Goal: Task Accomplishment & Management: Use online tool/utility

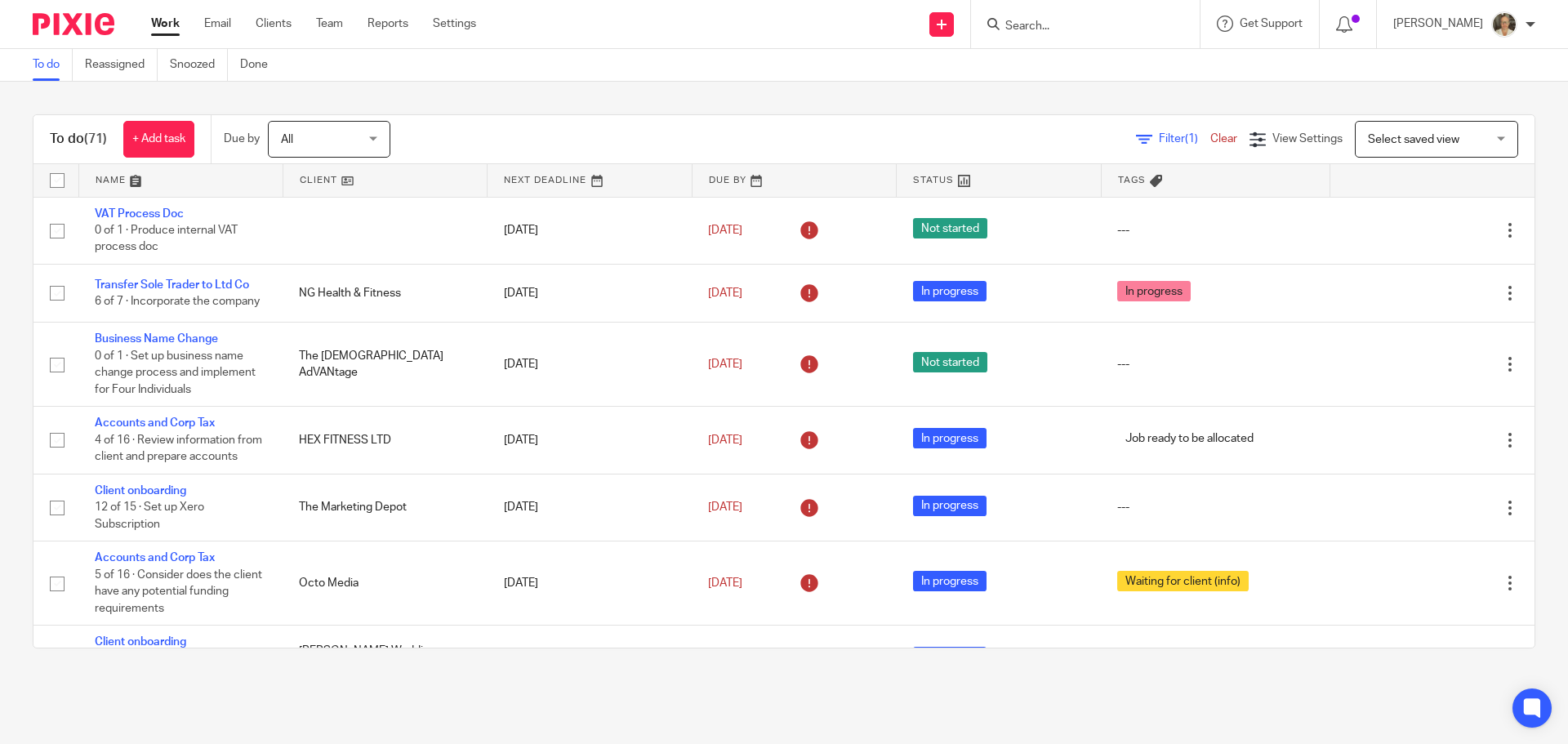
click at [1079, 25] on input "Search" at bounding box center [1077, 27] width 147 height 15
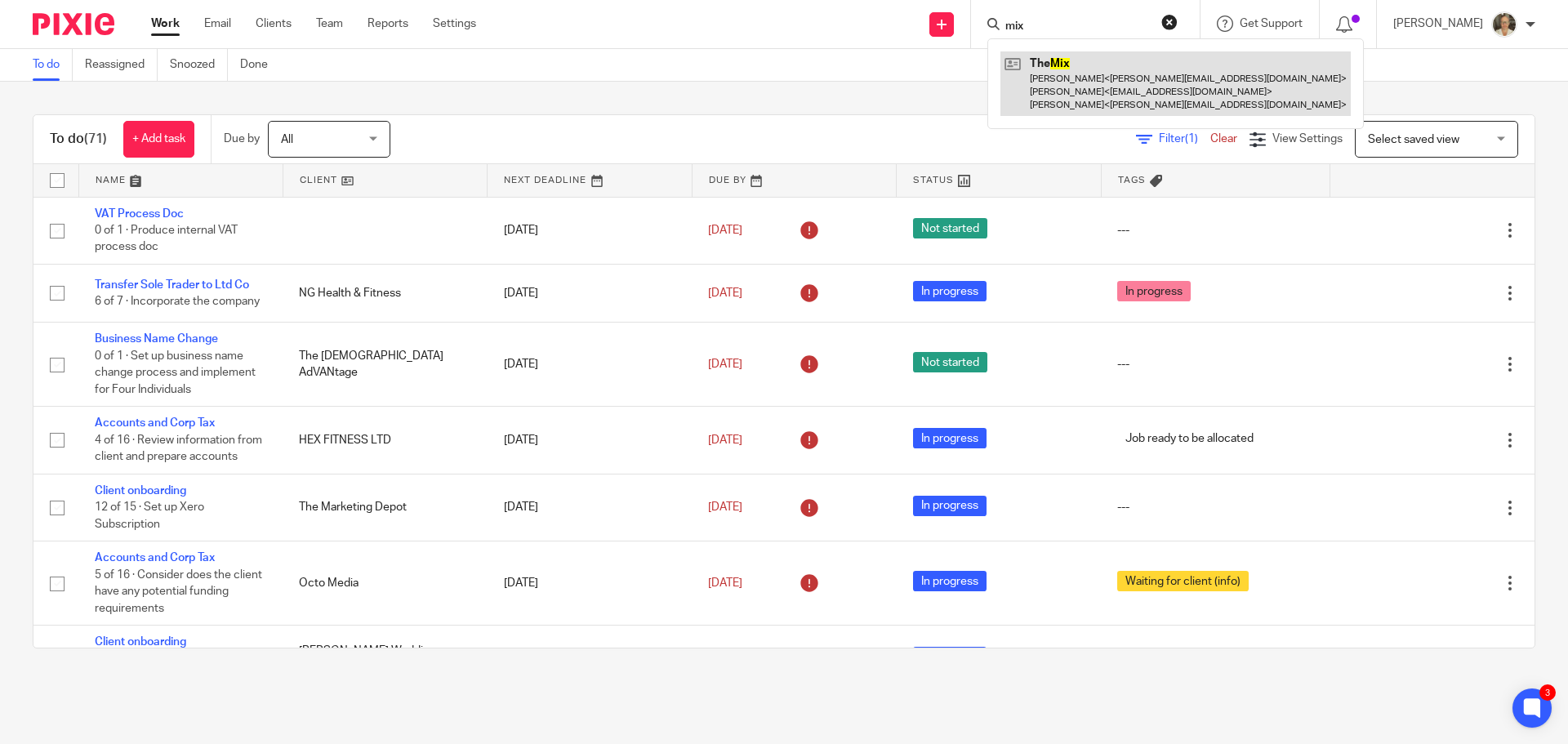
type input "mix"
click at [1084, 77] on link at bounding box center [1175, 84] width 350 height 65
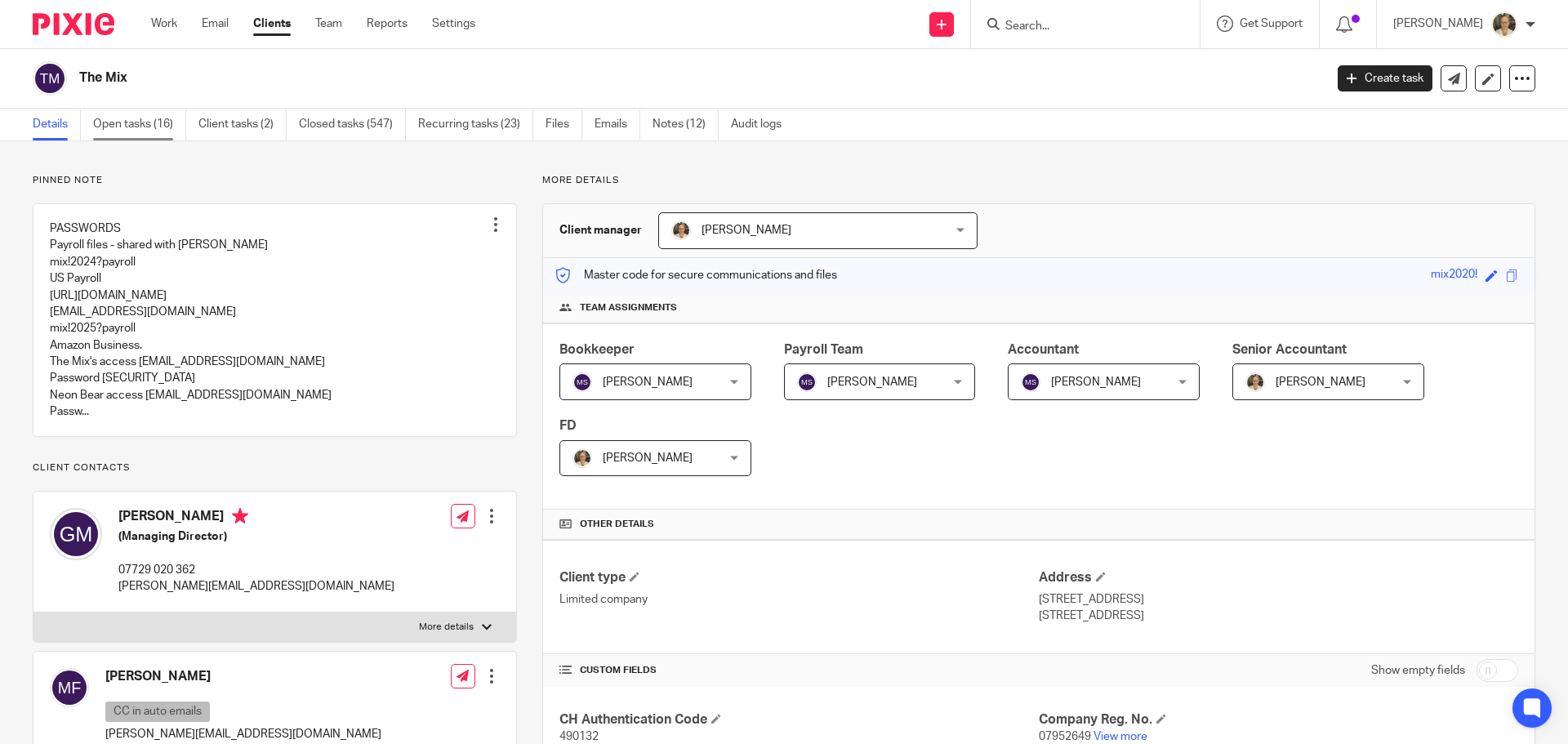
click at [137, 132] on link "Open tasks (16)" at bounding box center [140, 125] width 93 height 32
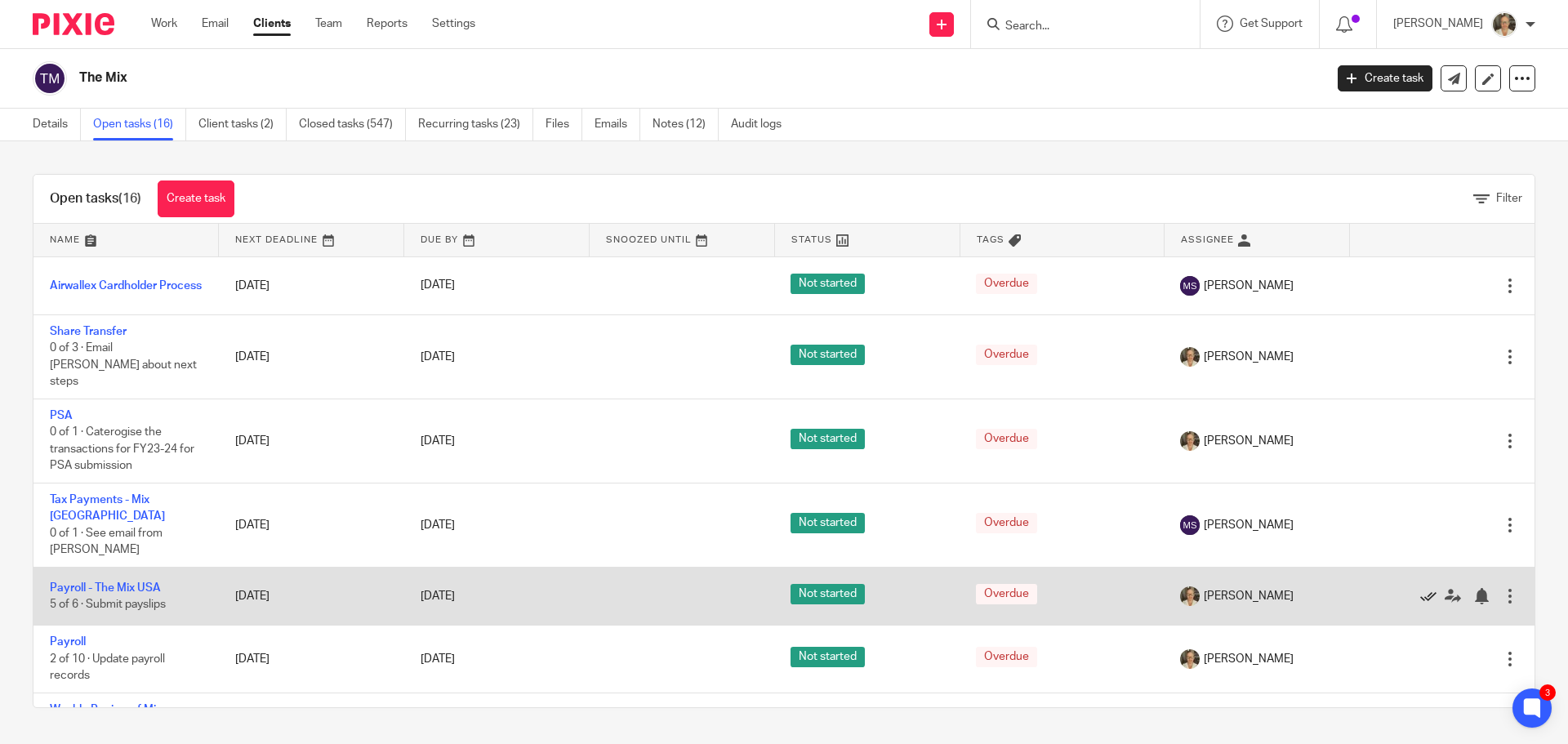
click at [1420, 587] on icon at bounding box center [1429, 596] width 16 height 16
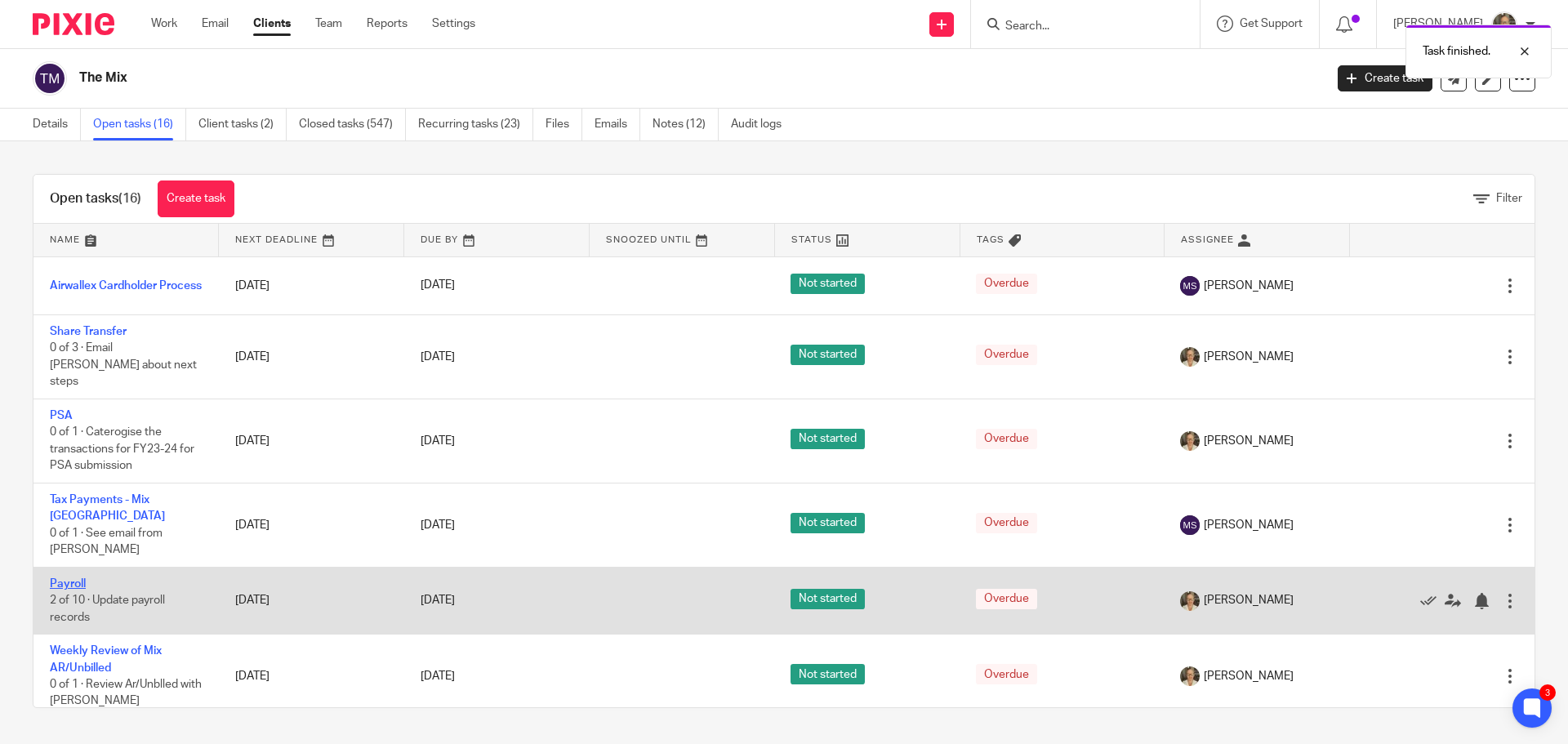
click at [69, 578] on link "Payroll" at bounding box center [68, 584] width 36 height 11
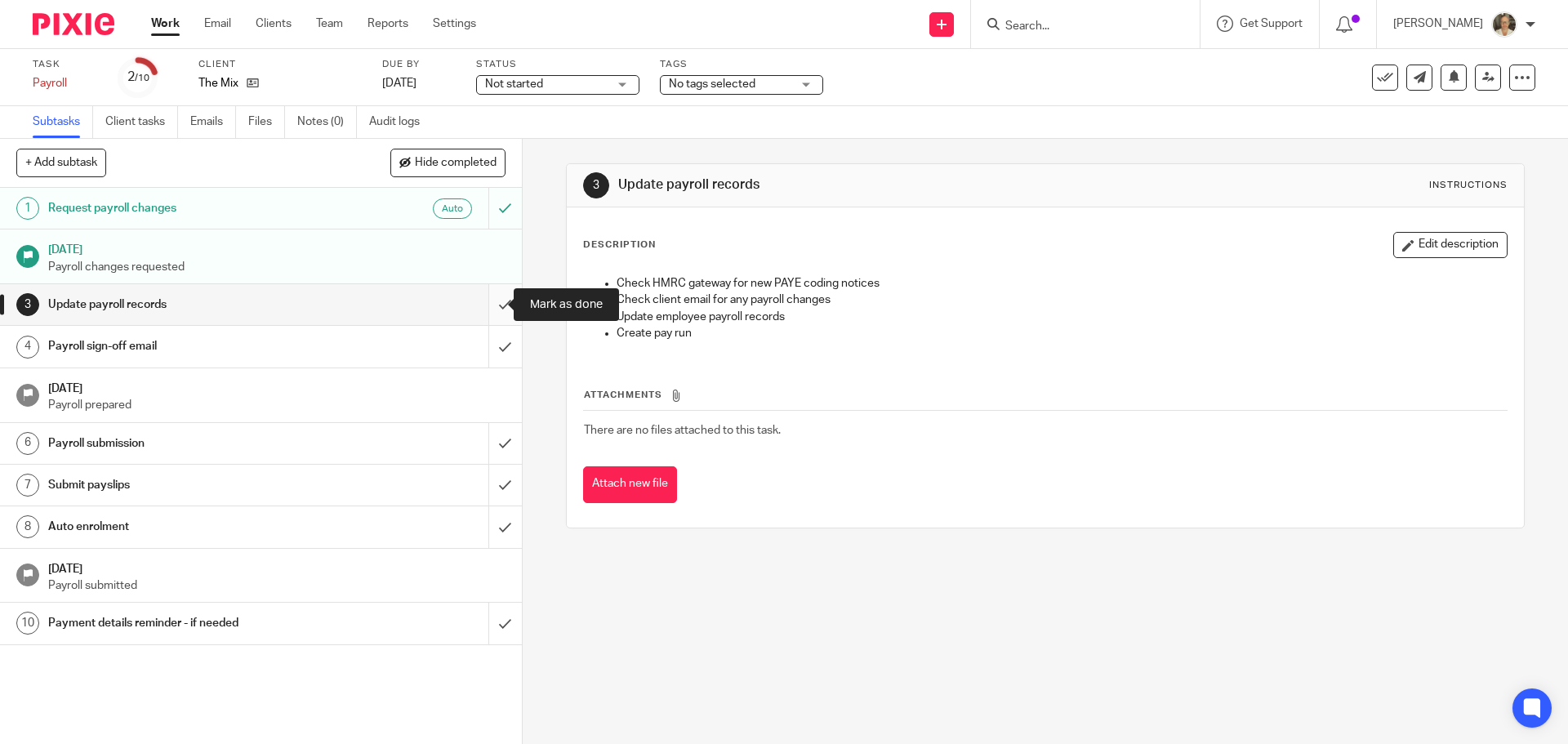
click at [488, 299] on input "submit" at bounding box center [261, 305] width 522 height 41
click at [488, 339] on input "submit" at bounding box center [261, 347] width 522 height 41
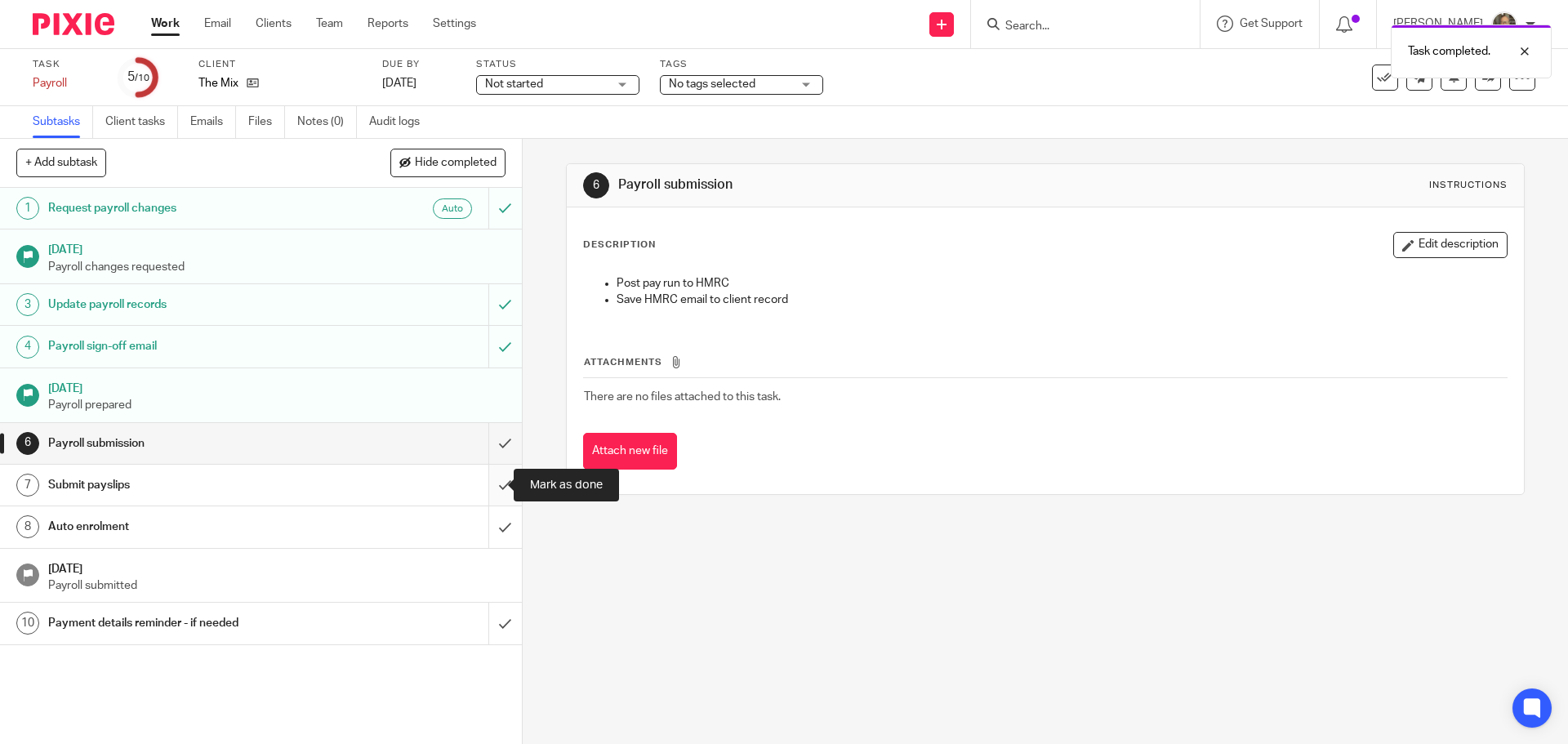
click at [489, 479] on input "submit" at bounding box center [261, 485] width 522 height 41
click at [485, 524] on input "submit" at bounding box center [261, 527] width 522 height 41
click at [487, 447] on input "submit" at bounding box center [261, 443] width 522 height 41
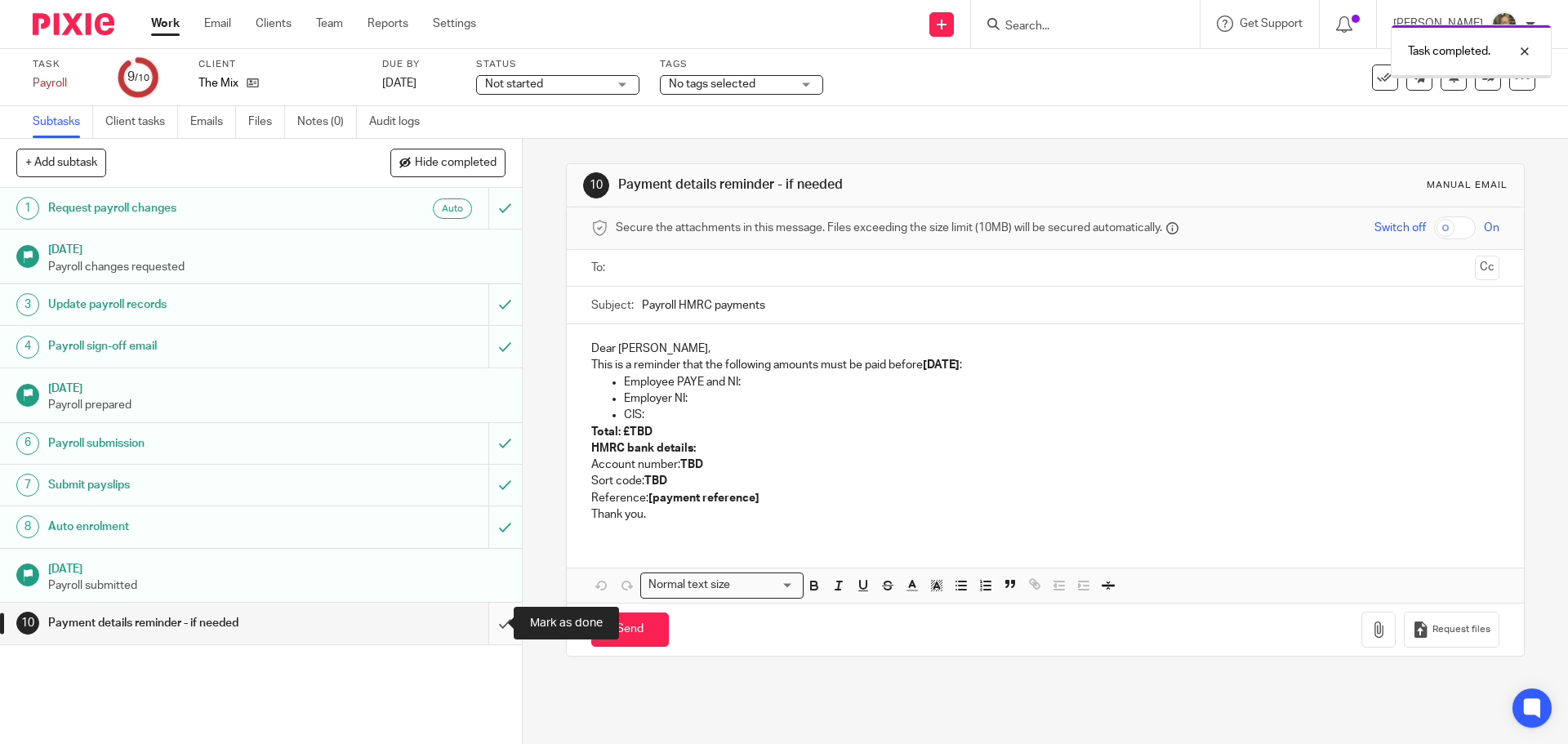
click at [483, 615] on input "submit" at bounding box center [261, 623] width 522 height 41
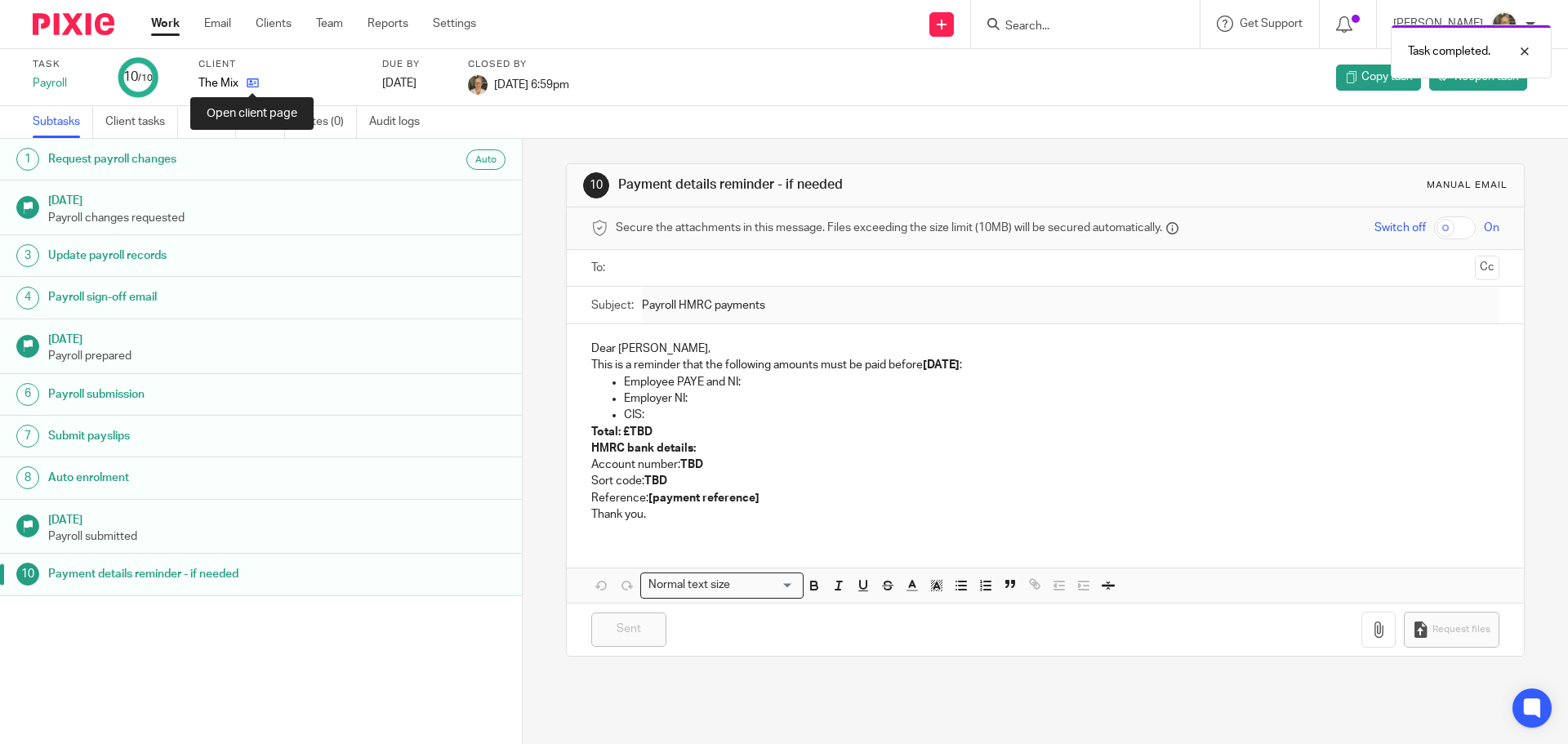
click at [248, 81] on icon at bounding box center [252, 83] width 12 height 12
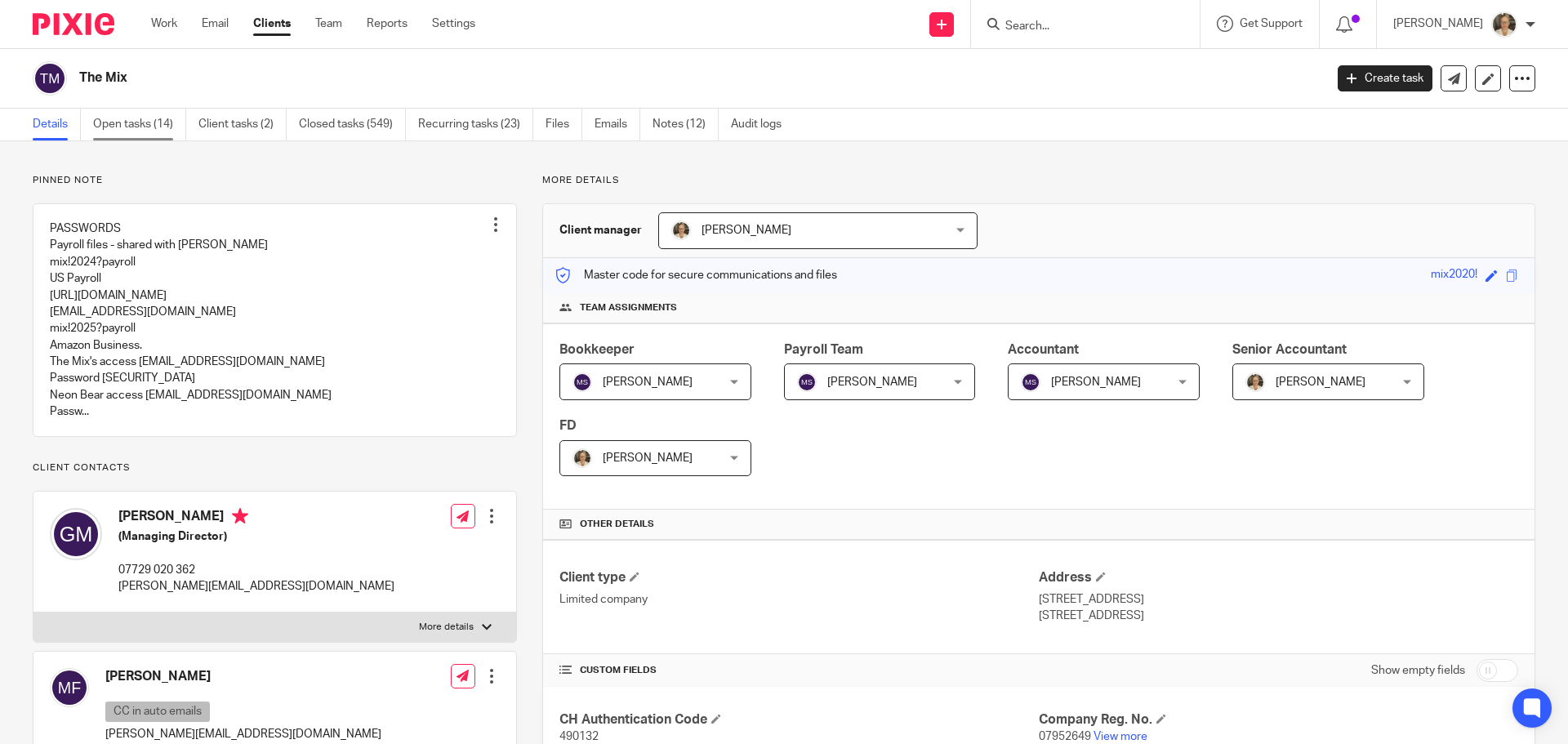
click at [134, 125] on link "Open tasks (14)" at bounding box center [140, 125] width 93 height 32
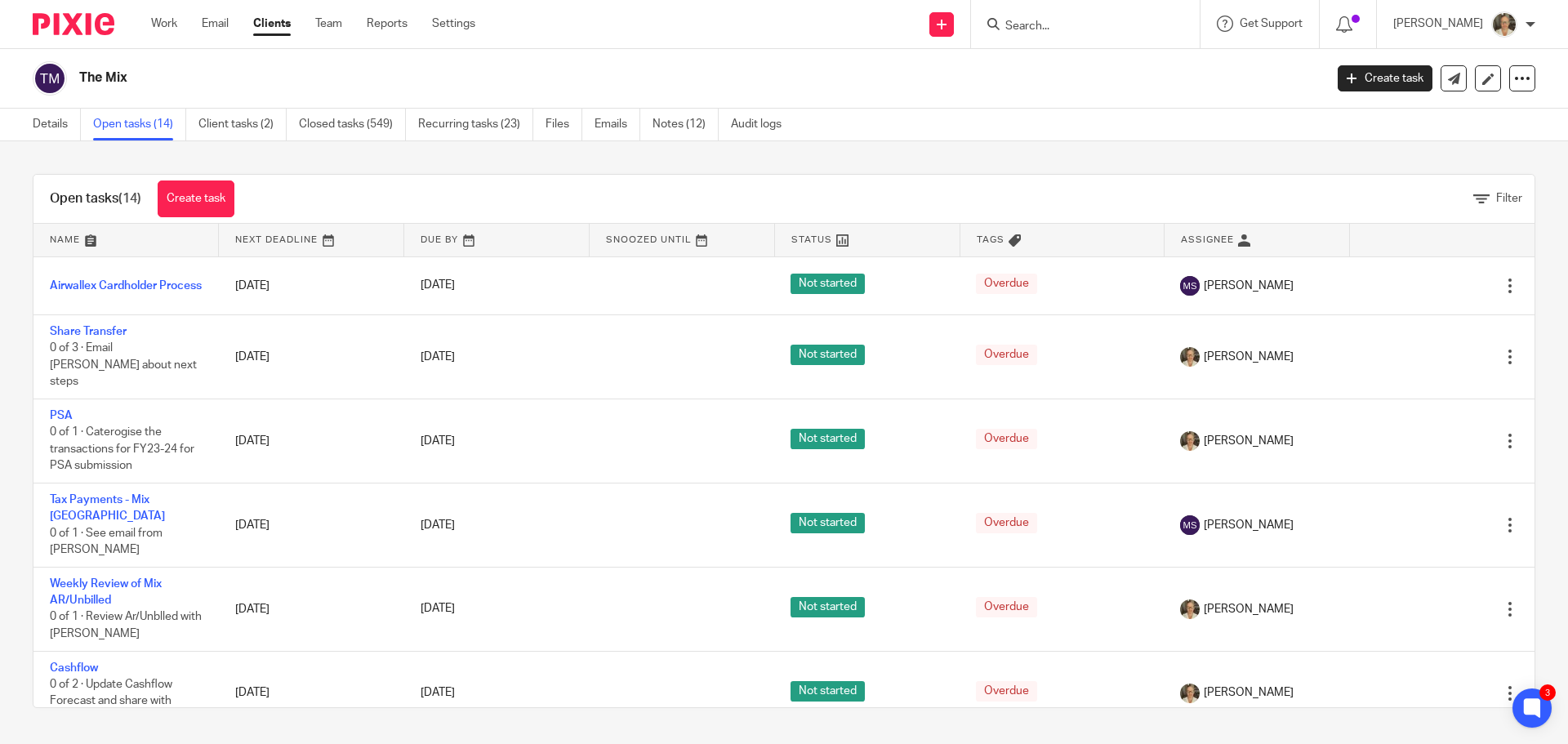
scroll to position [245, 0]
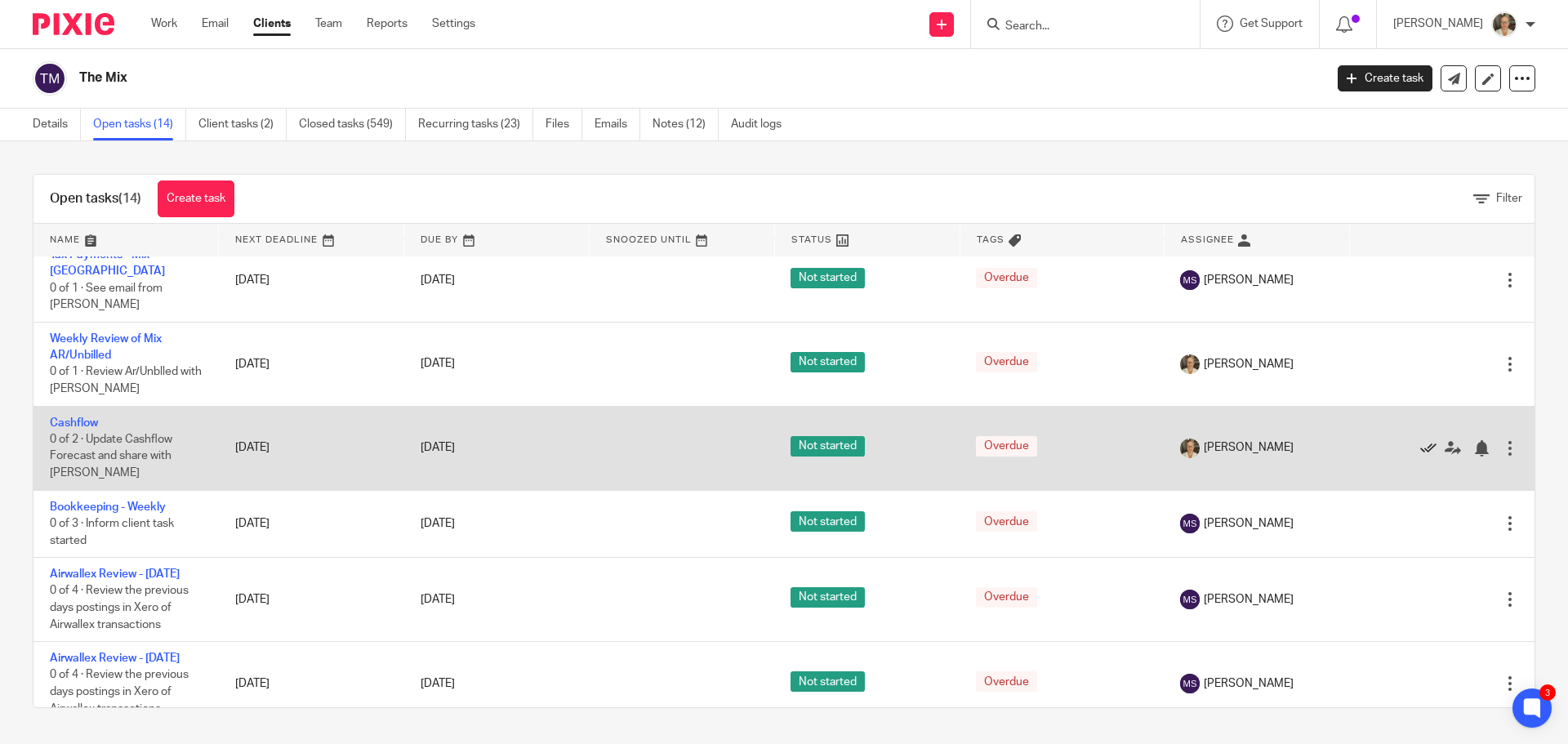
click at [1420, 440] on icon at bounding box center [1429, 448] width 16 height 16
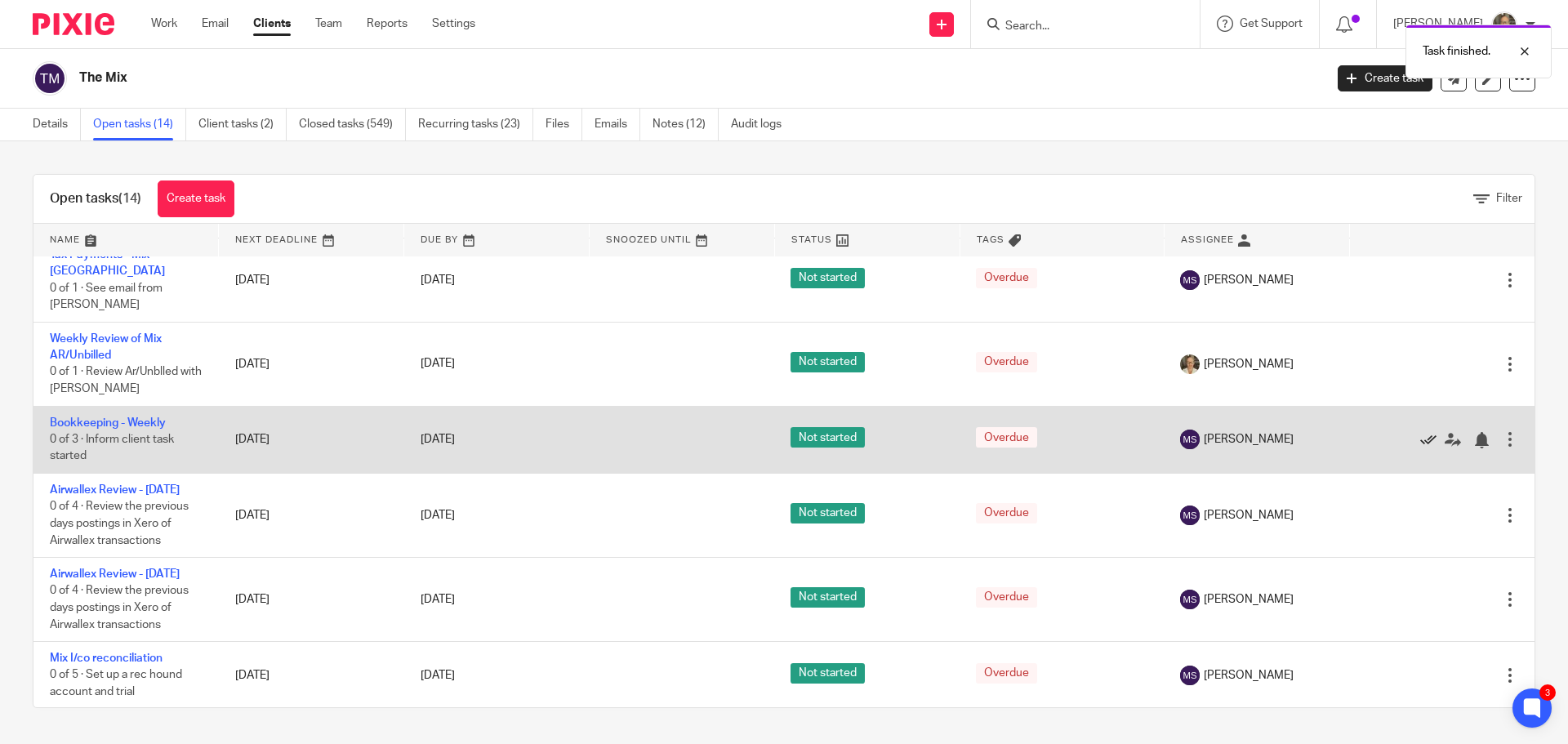
click at [1420, 432] on icon at bounding box center [1429, 440] width 16 height 16
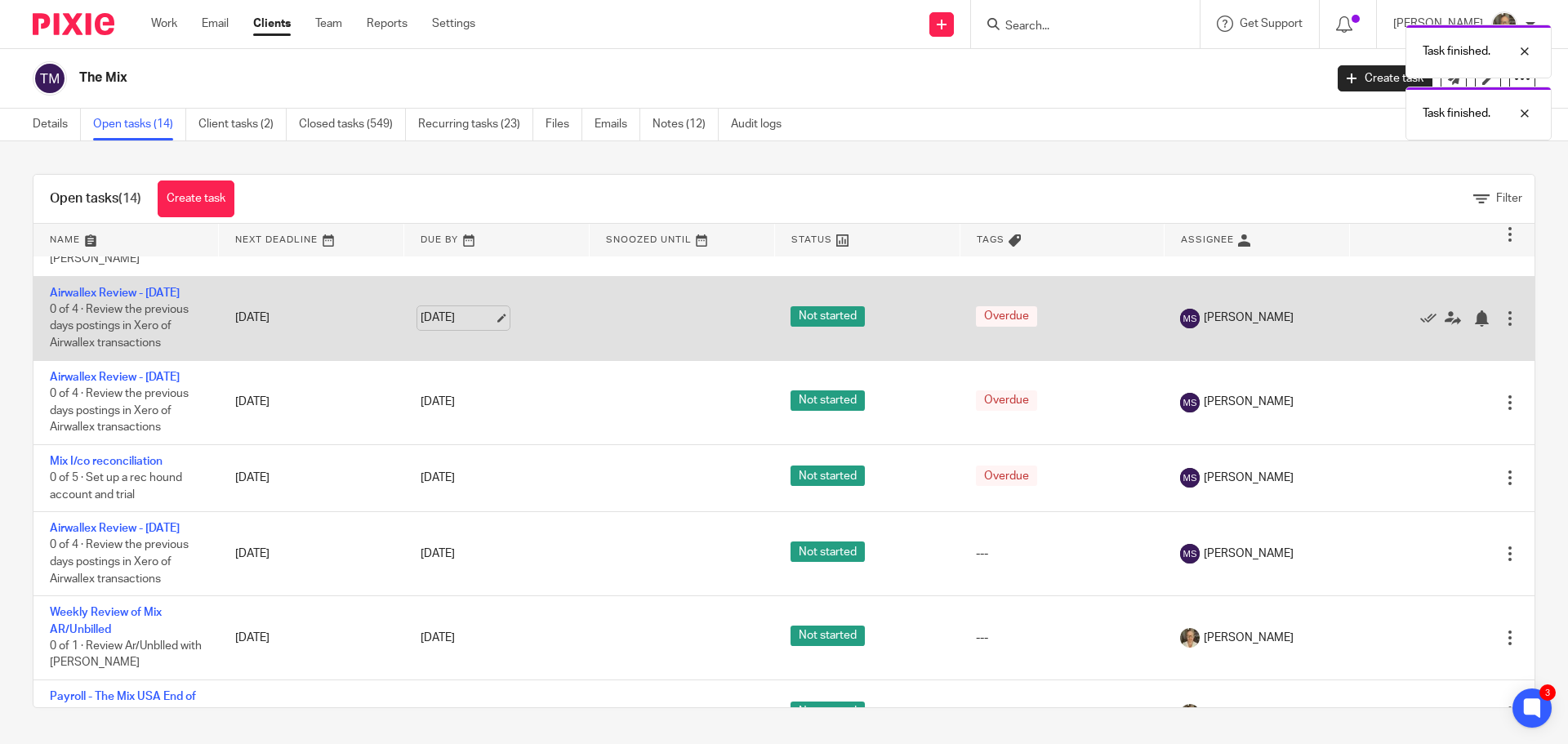
scroll to position [489, 0]
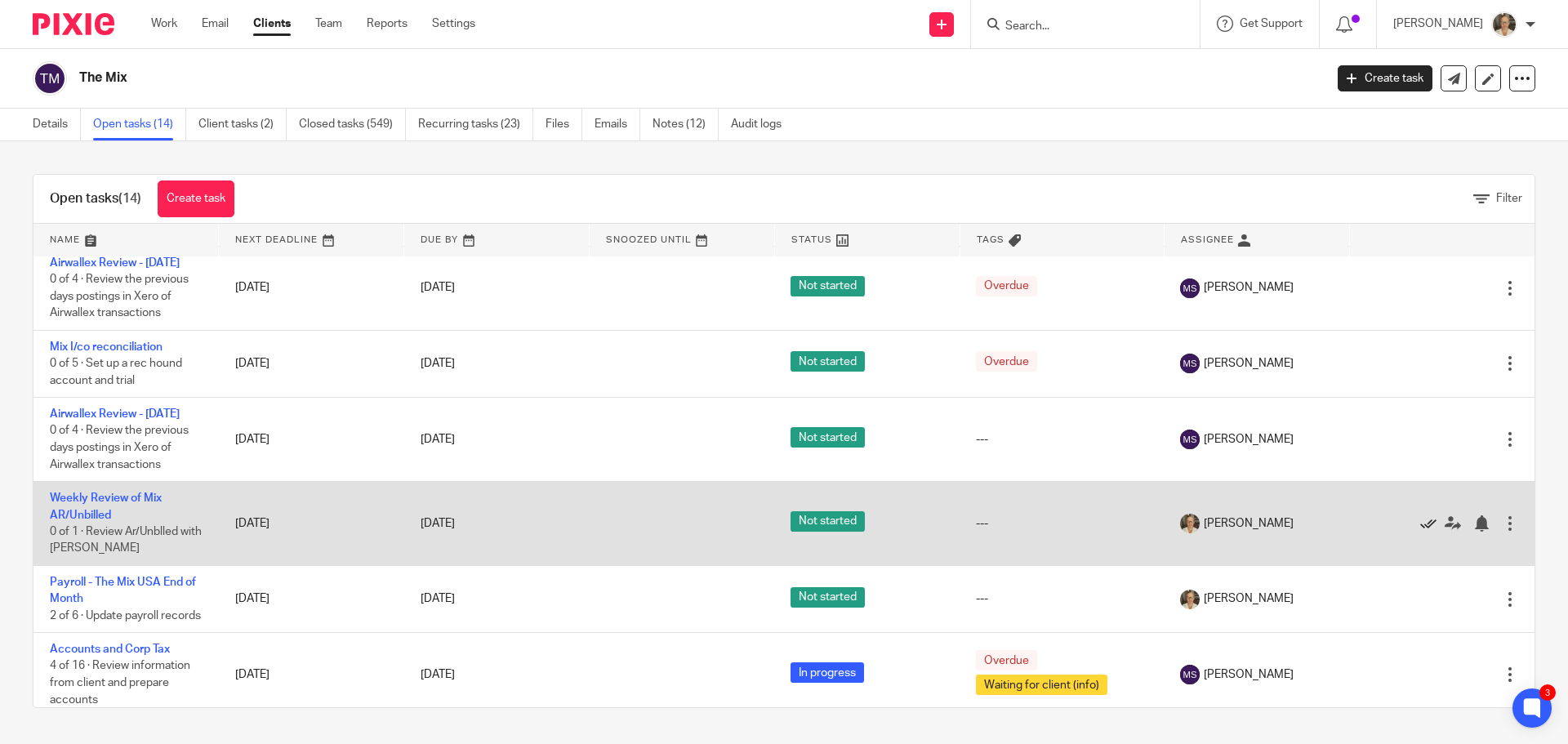
click at [1420, 515] on icon at bounding box center [1429, 524] width 16 height 16
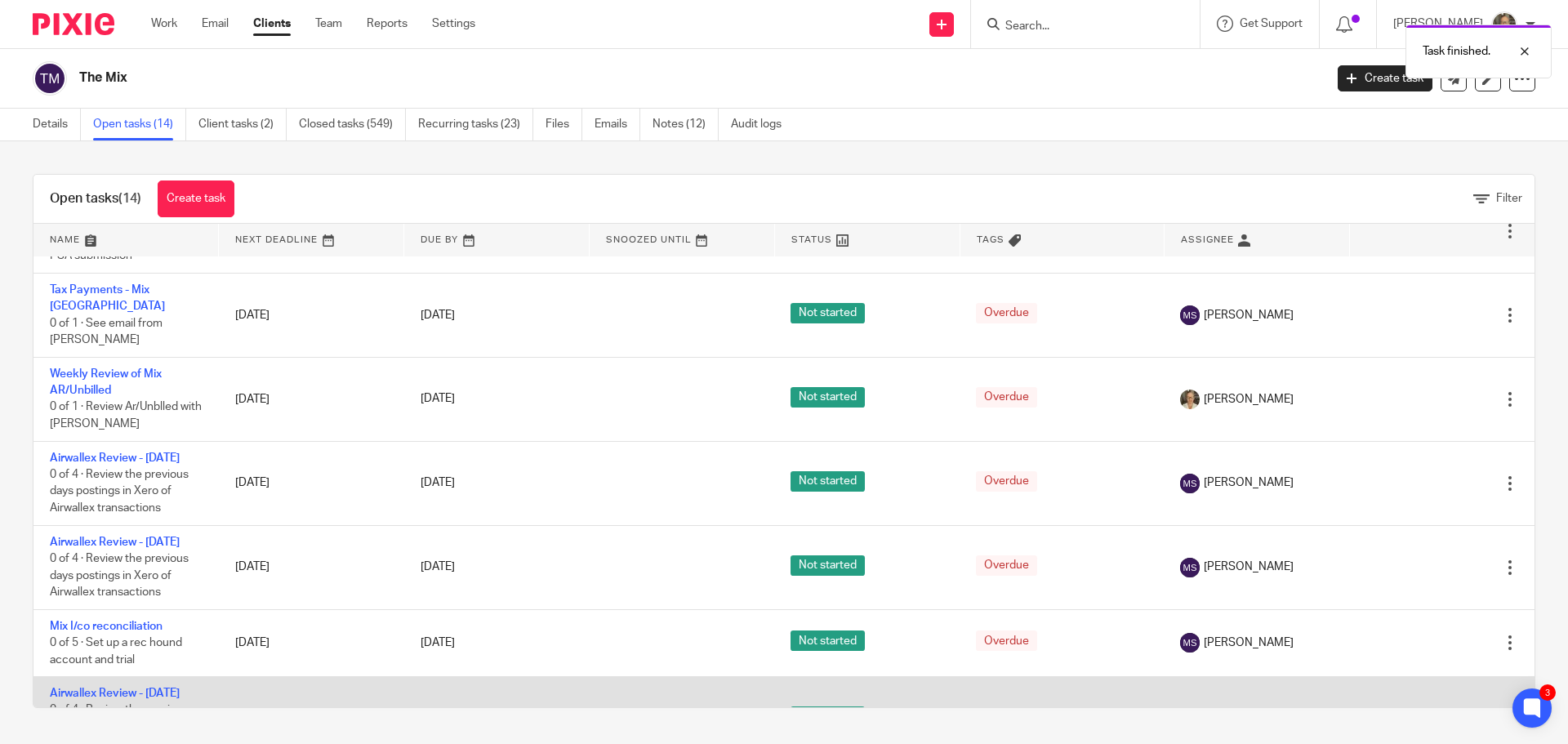
scroll to position [405, 0]
